Goal: Information Seeking & Learning: Check status

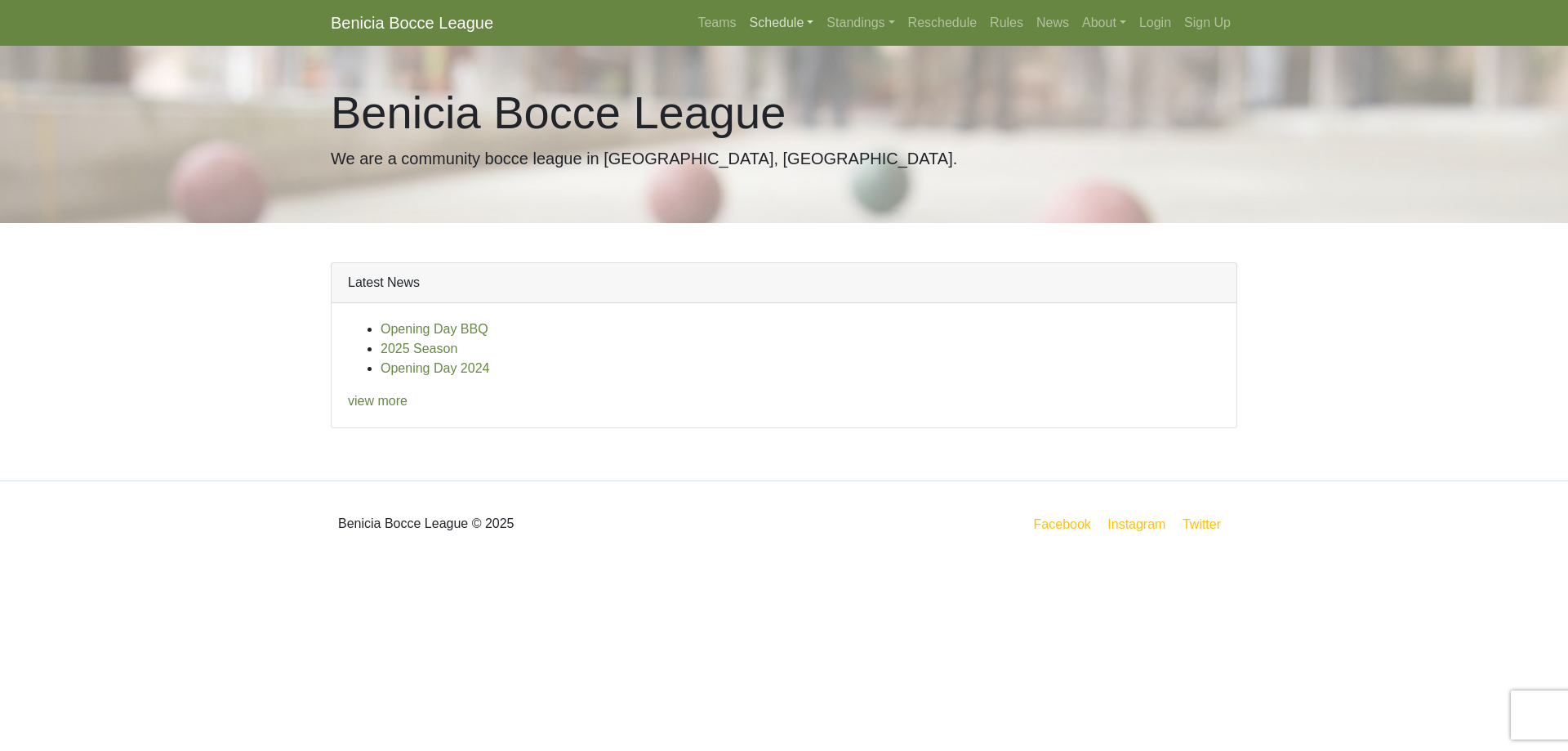
click at [785, 19] on link "Schedule" at bounding box center [781, 22] width 77 height 32
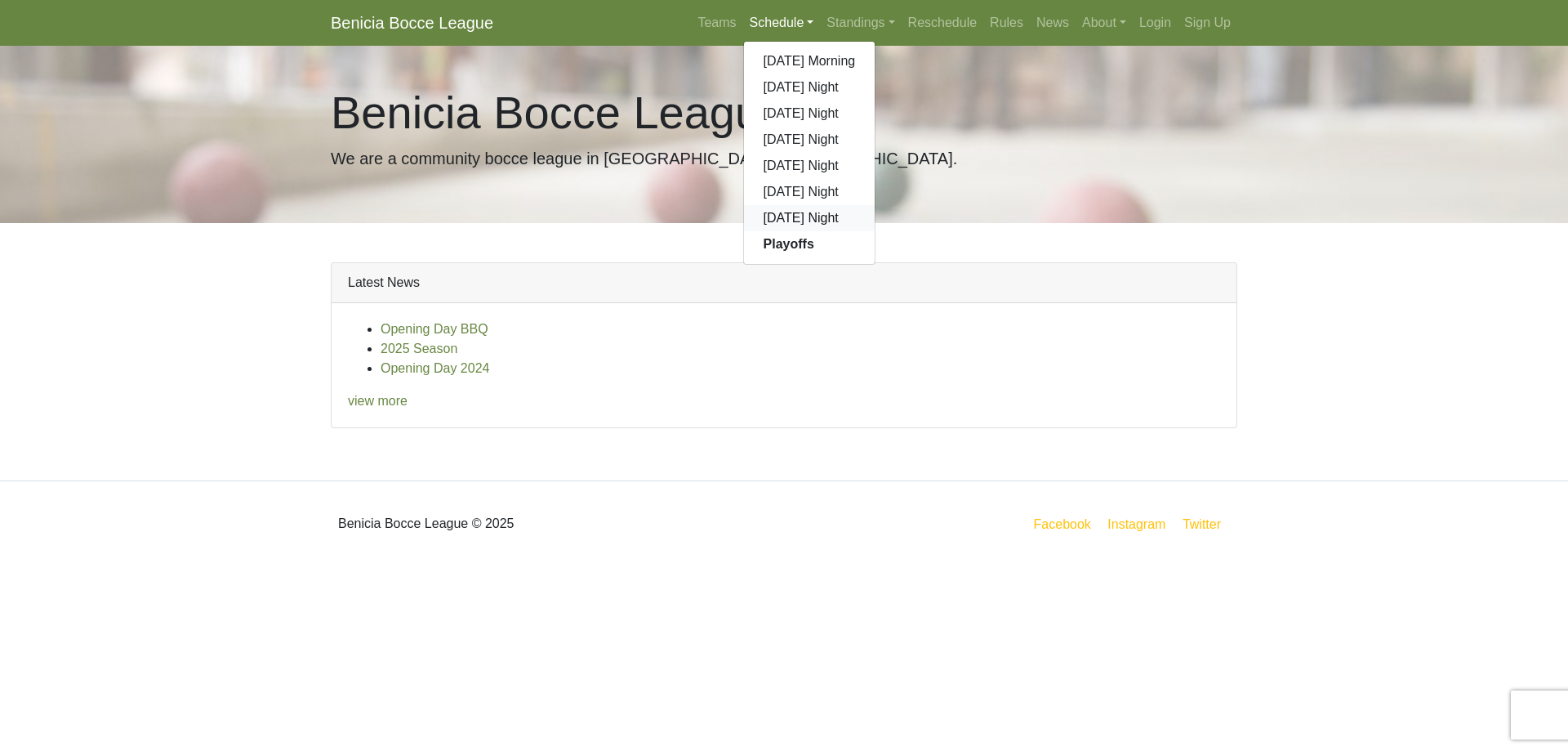
click at [799, 216] on link "[DATE] Night" at bounding box center [809, 218] width 132 height 26
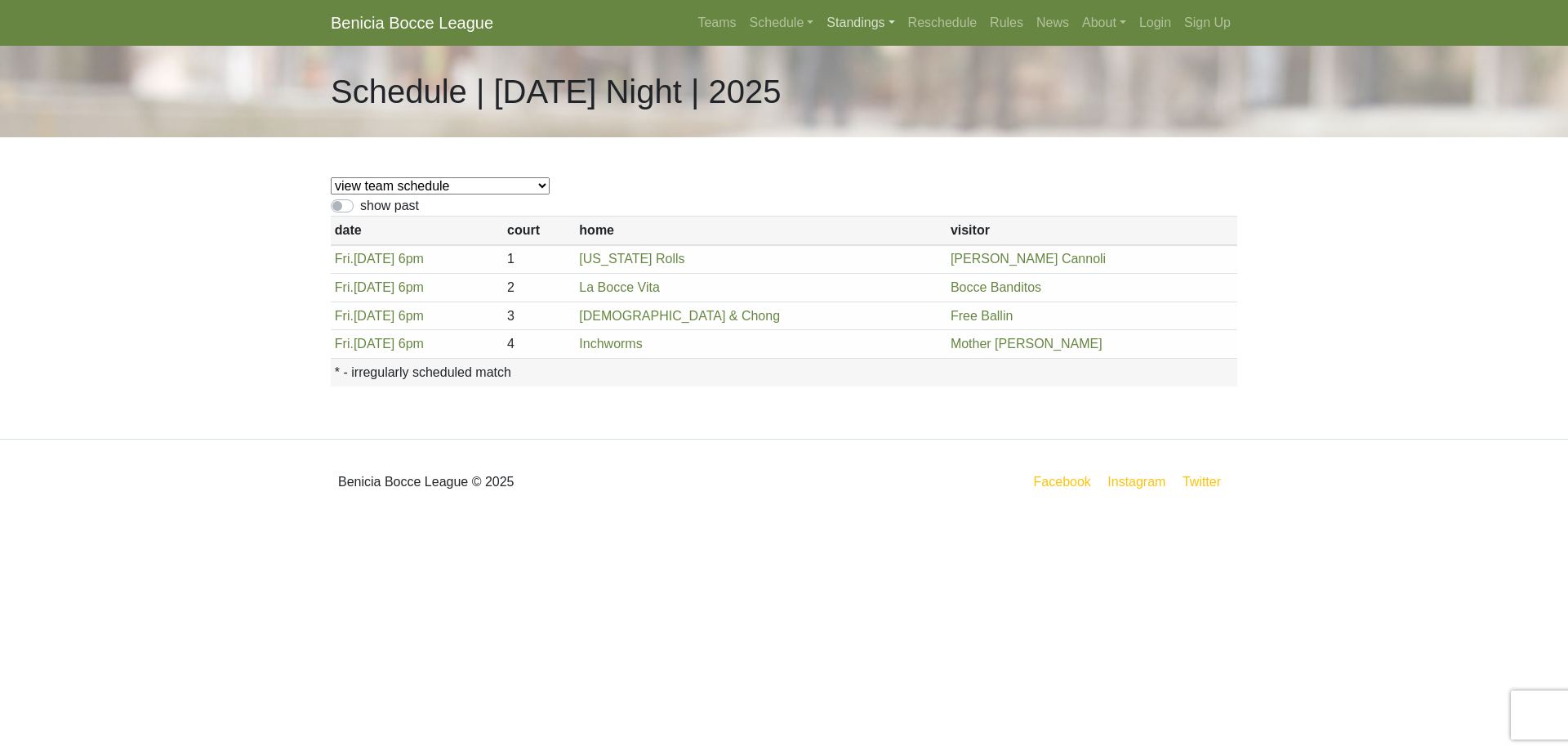
click at [857, 24] on link "Standings" at bounding box center [860, 22] width 81 height 32
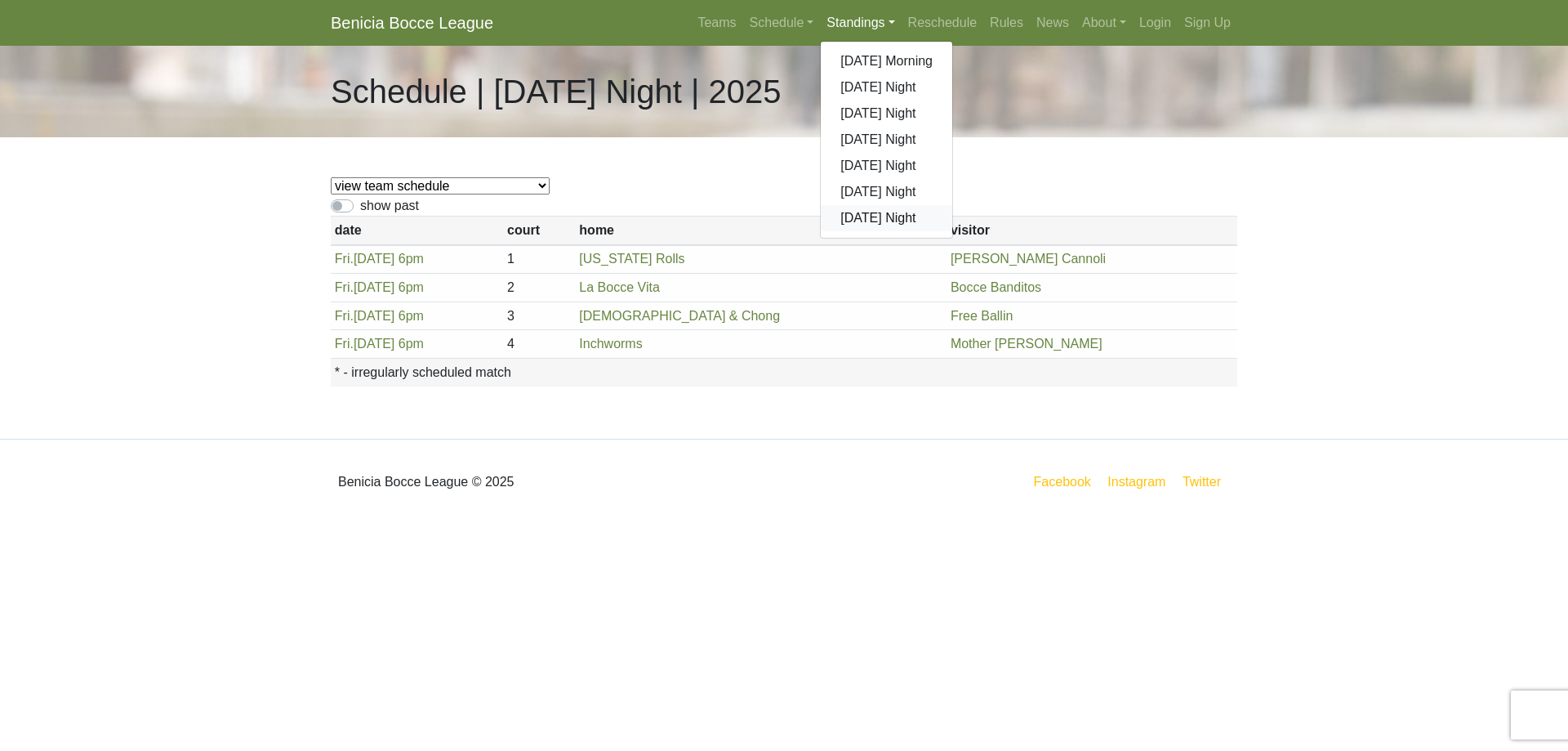
click at [881, 225] on link "[DATE] Night" at bounding box center [887, 218] width 132 height 26
click at [881, 225] on th "home" at bounding box center [761, 230] width 371 height 29
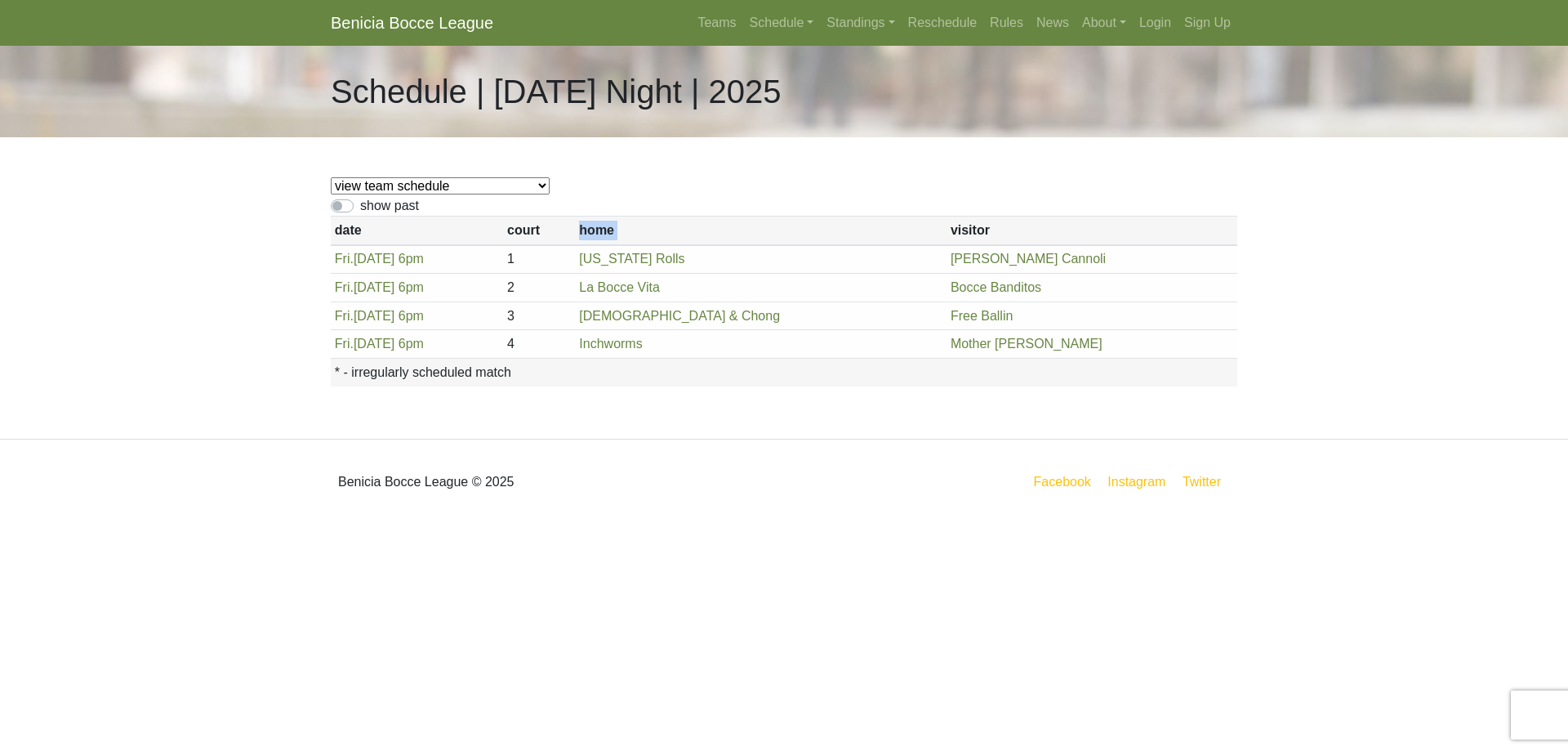
click at [881, 225] on th "home" at bounding box center [761, 230] width 371 height 29
